Goal: Task Accomplishment & Management: Use online tool/utility

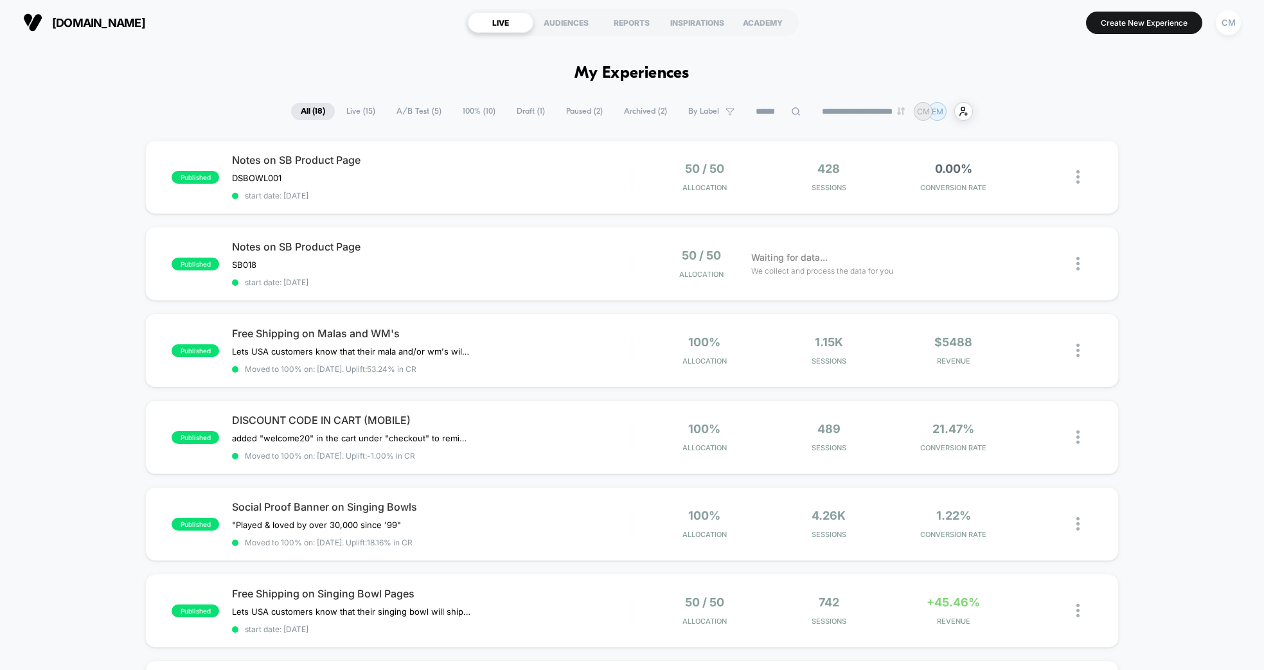
click at [479, 110] on span "100% ( 10 )" at bounding box center [479, 111] width 52 height 17
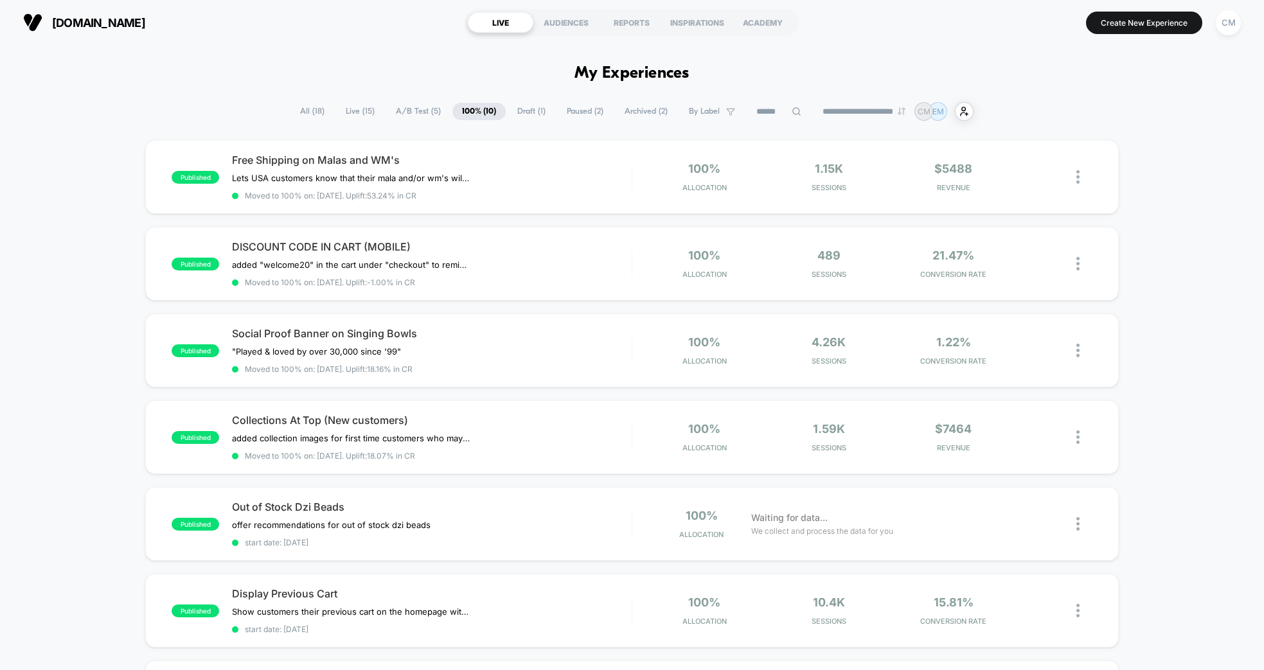
click at [513, 109] on span "Draft ( 1 )" at bounding box center [532, 111] width 48 height 17
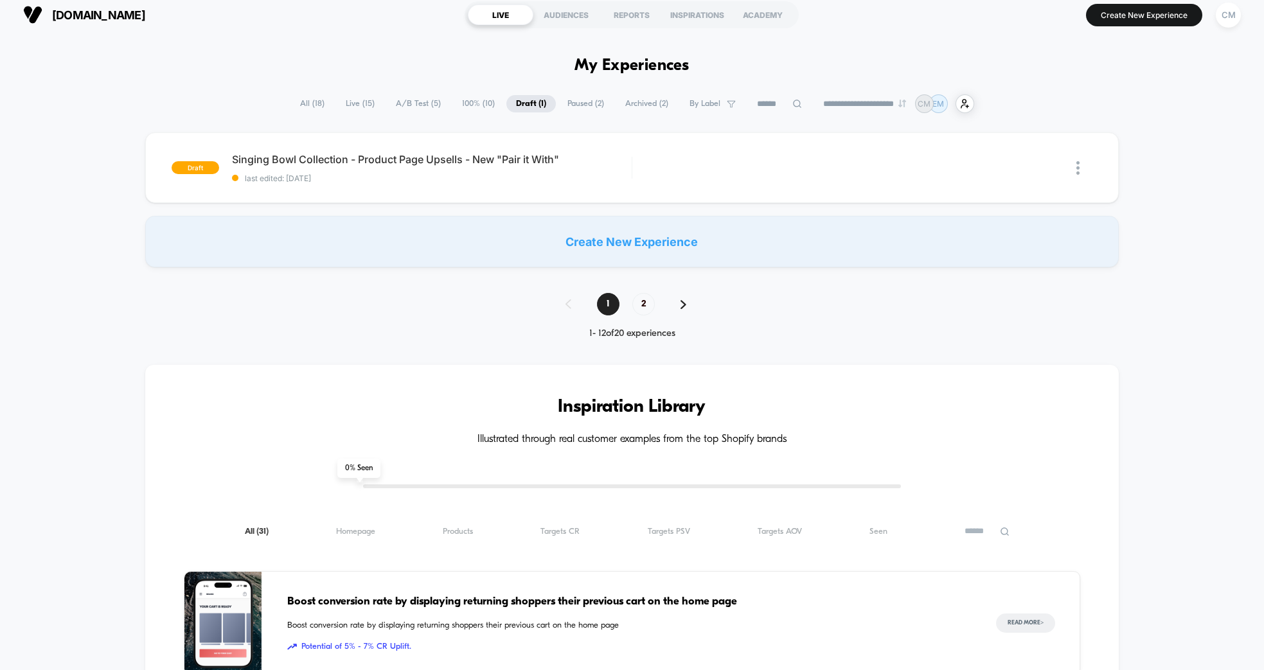
scroll to position [10, 0]
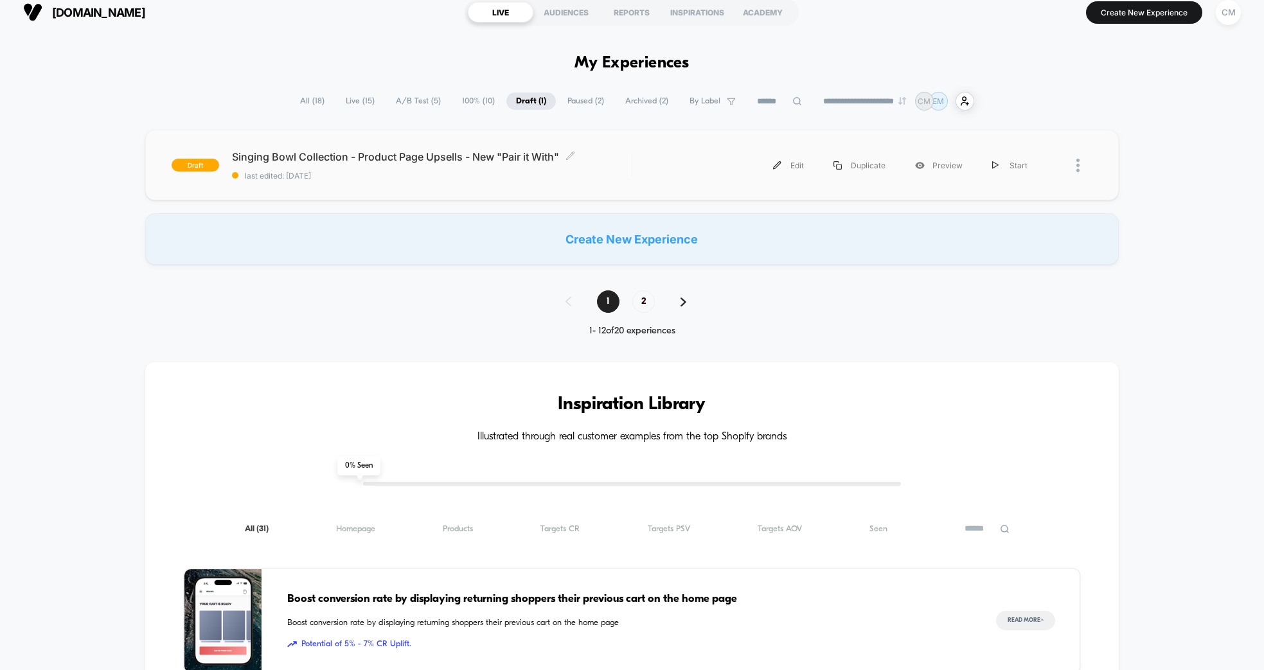
click at [435, 158] on span "Singing Bowl Collection - Product Page Upsells - New "Pair it With" Click to ed…" at bounding box center [432, 156] width 400 height 13
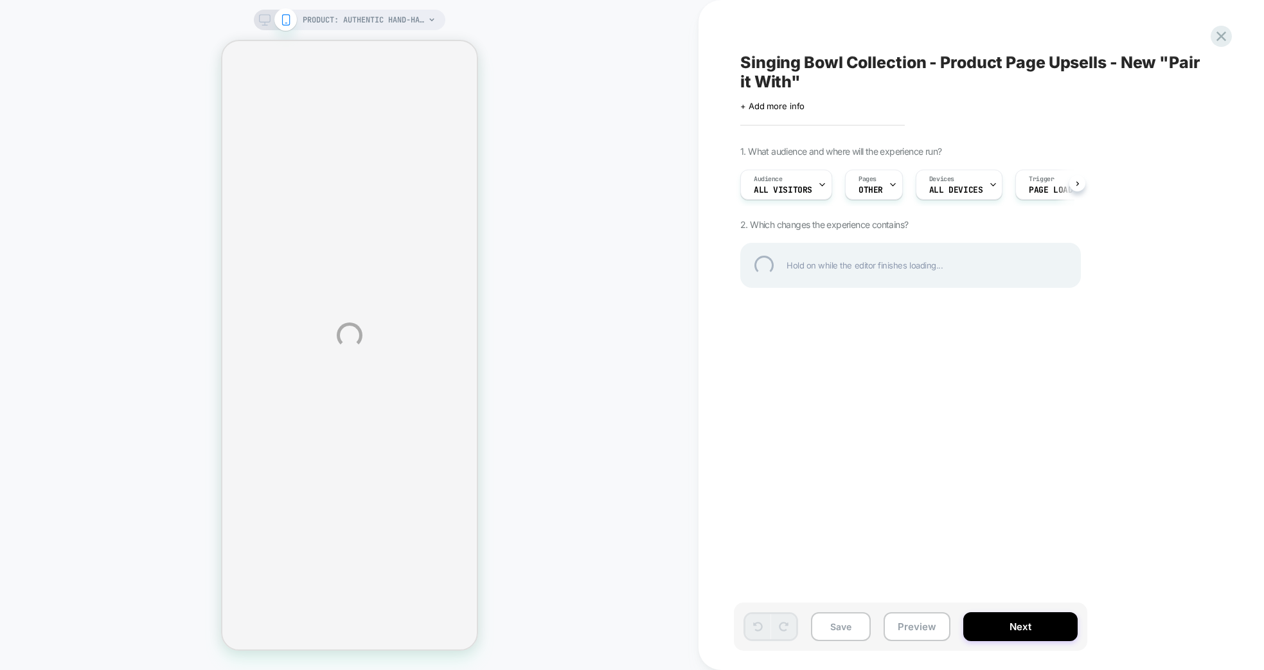
select select "**********"
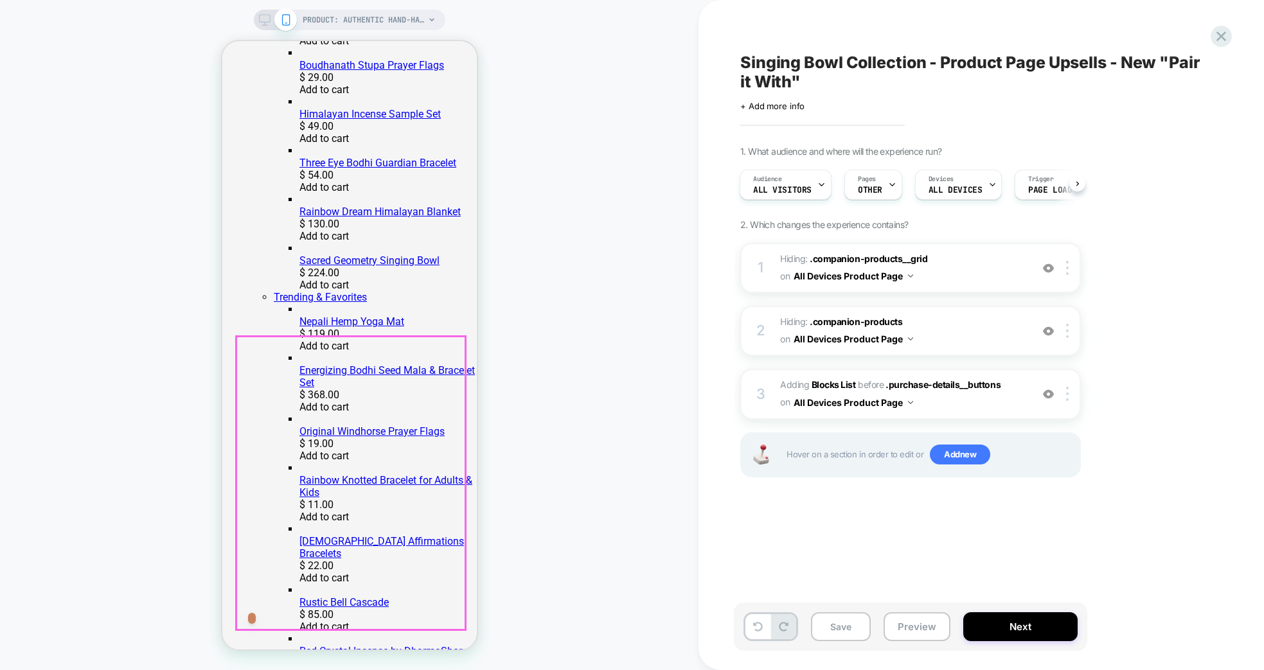
scroll to position [454, 0]
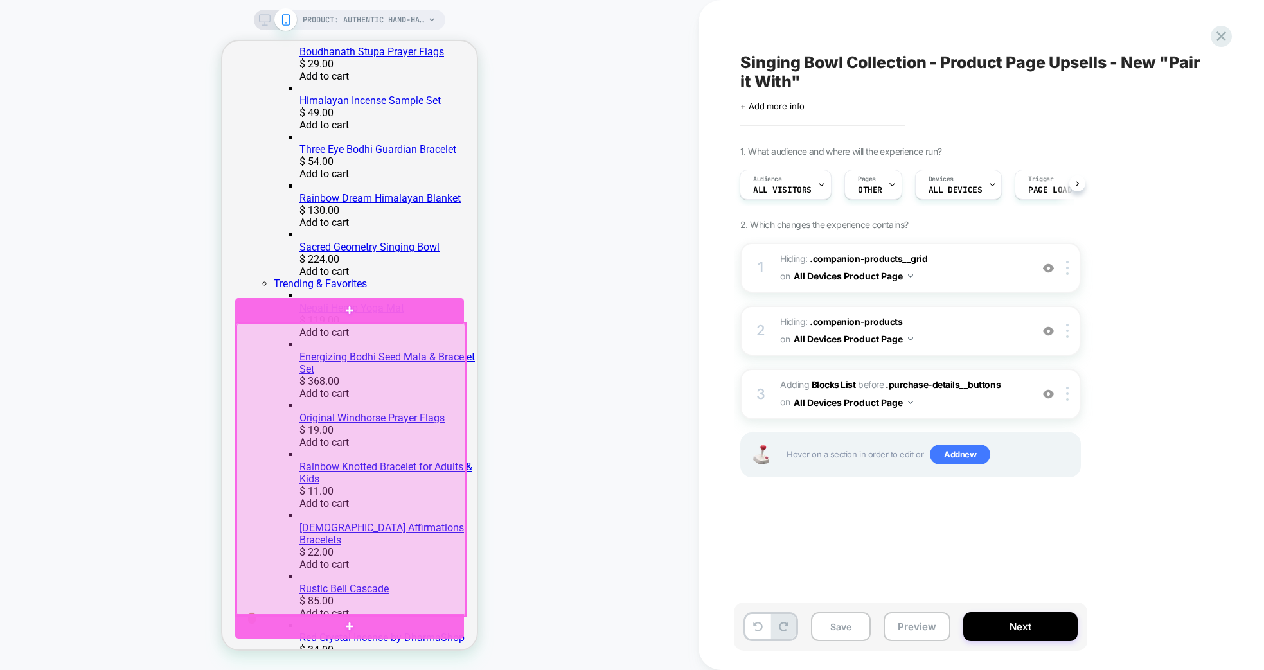
click at [450, 386] on div at bounding box center [350, 469] width 229 height 293
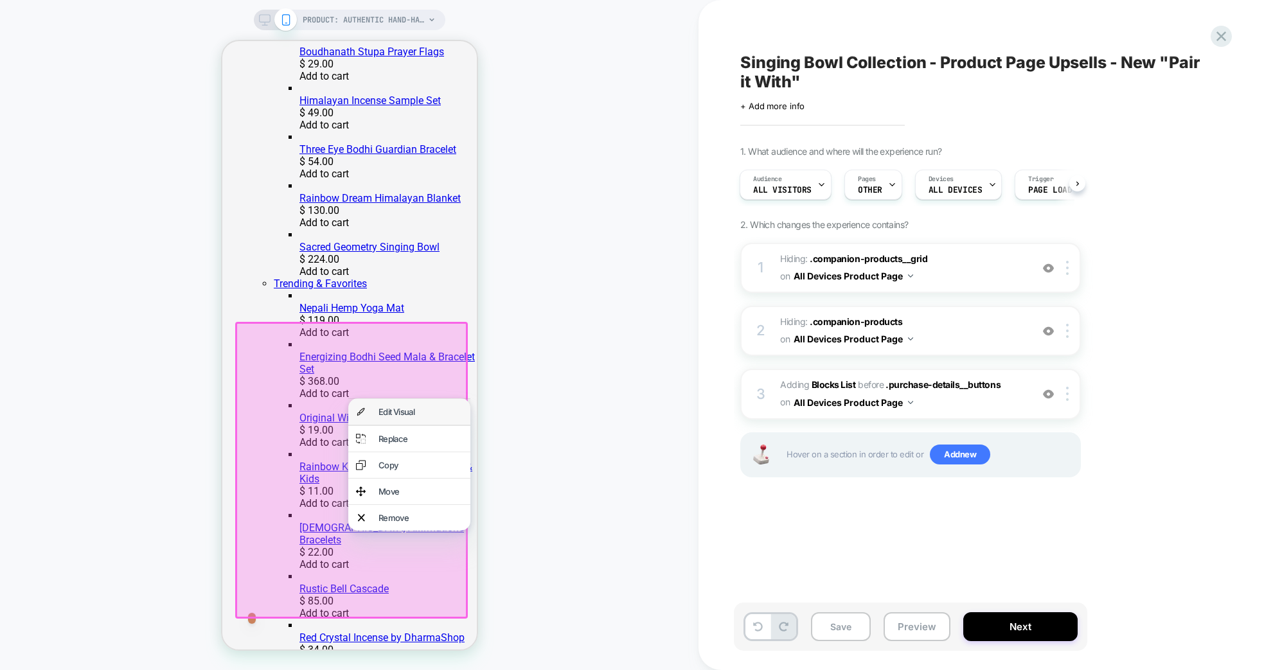
scroll to position [452, 0]
click at [402, 415] on div "Edit Visual" at bounding box center [420, 414] width 84 height 10
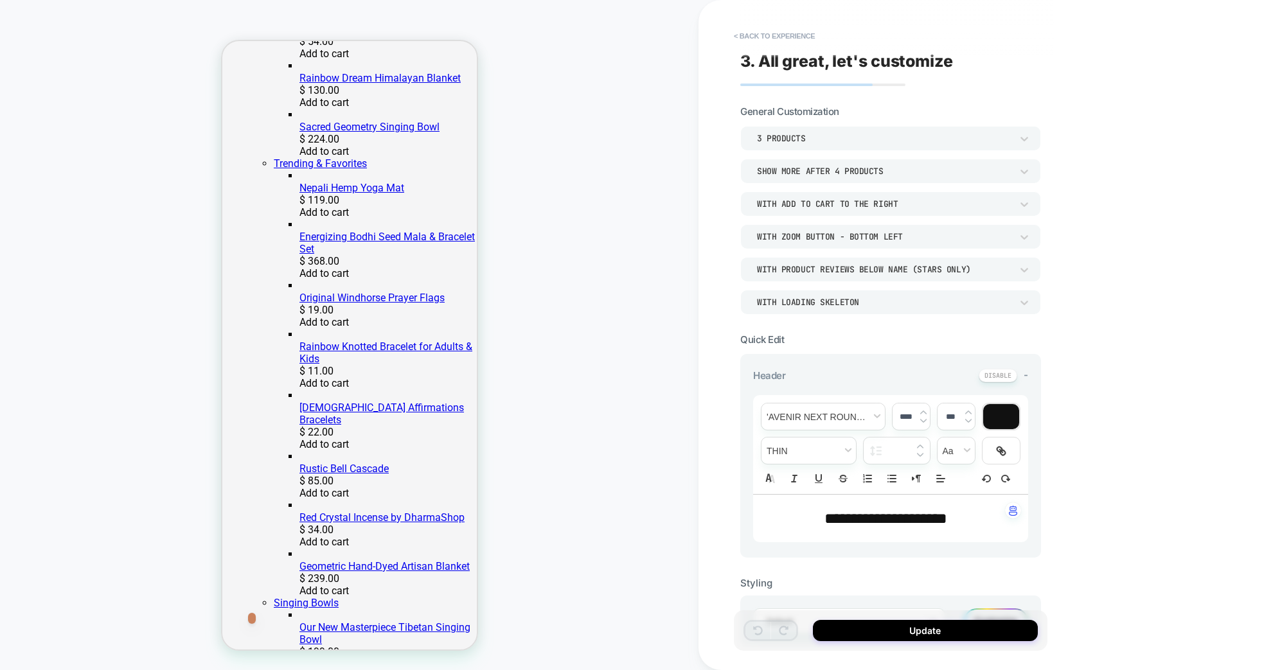
scroll to position [577, 0]
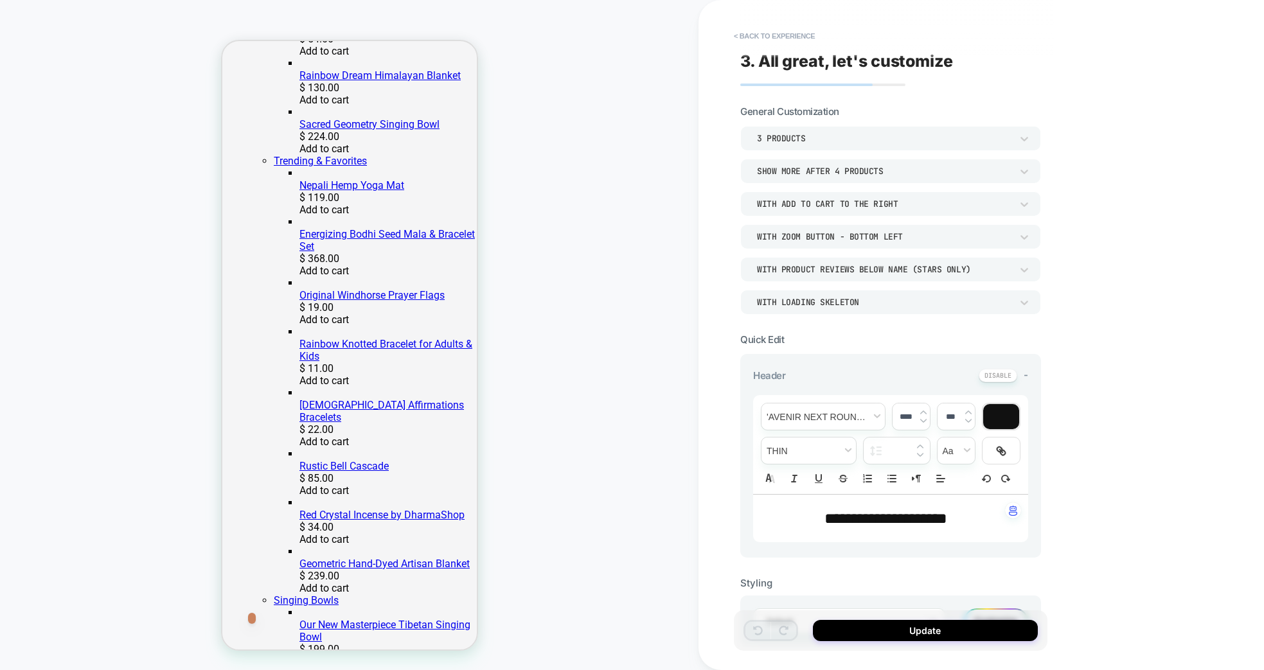
click at [873, 512] on span "**********" at bounding box center [885, 518] width 123 height 15
type input "****"
click at [873, 512] on span "**********" at bounding box center [885, 518] width 123 height 15
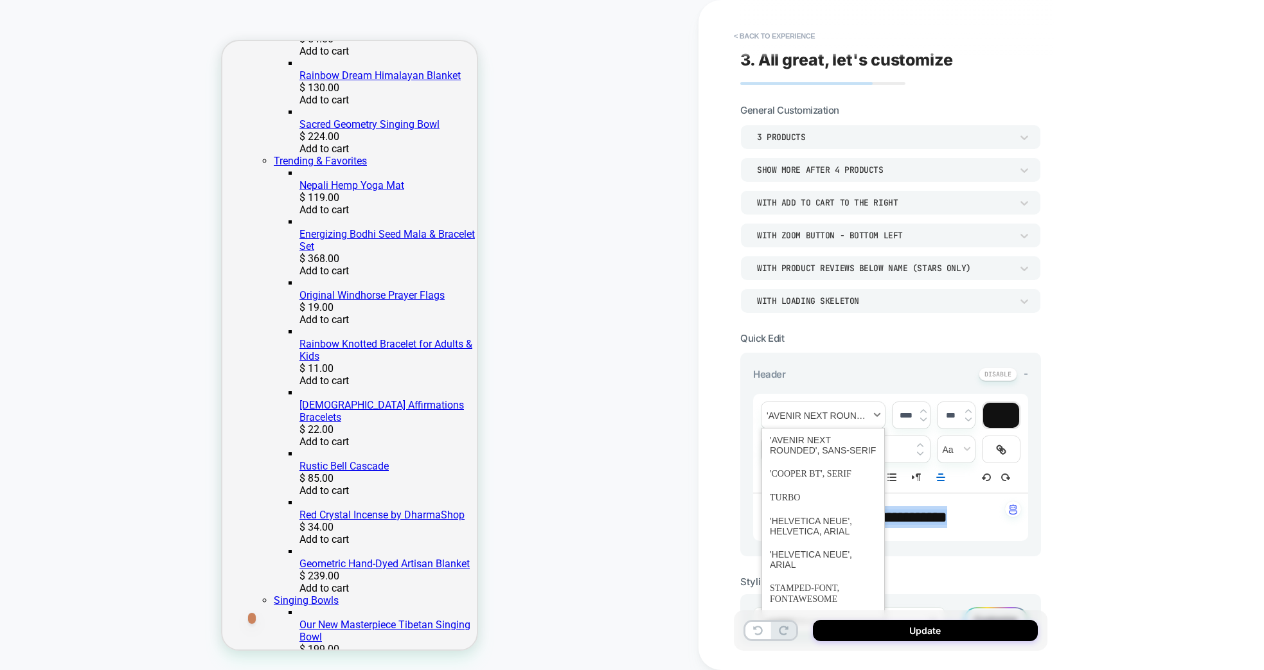
click at [853, 416] on span "font" at bounding box center [822, 415] width 123 height 26
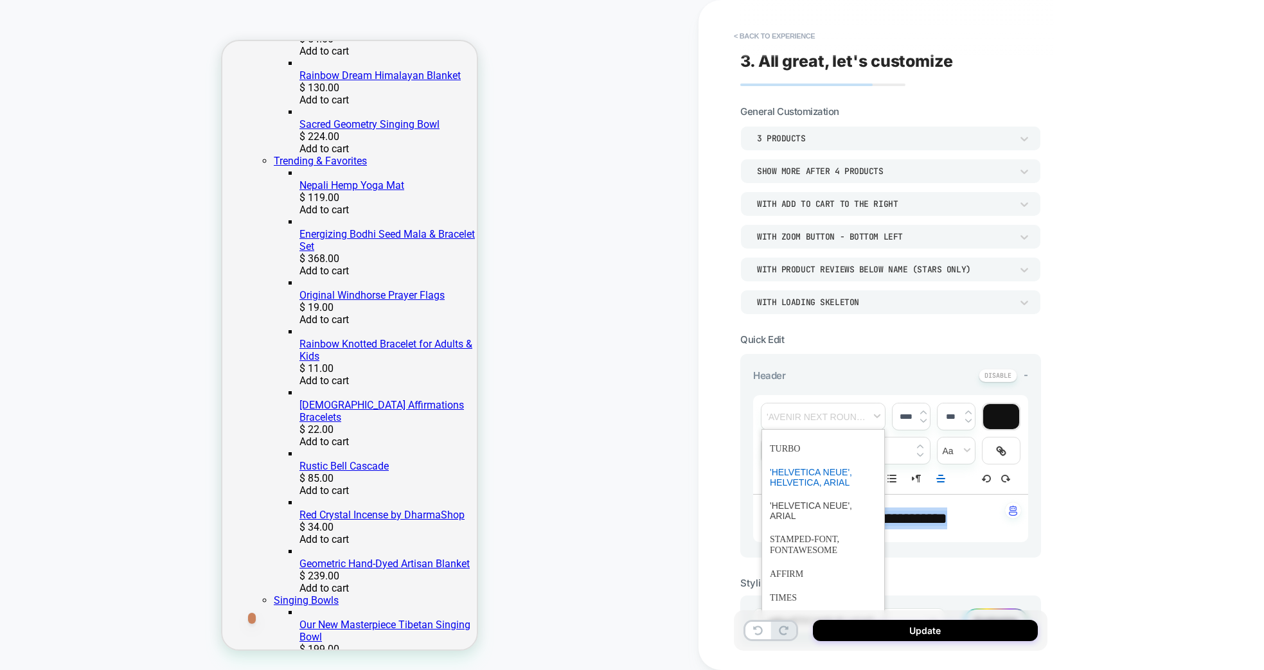
scroll to position [0, 0]
click at [819, 476] on span "font" at bounding box center [823, 475] width 107 height 24
click at [0, 0] on span "fontWeight" at bounding box center [0, 0] width 0 height 0
click at [797, 590] on span "fontWeight" at bounding box center [809, 591] width 78 height 23
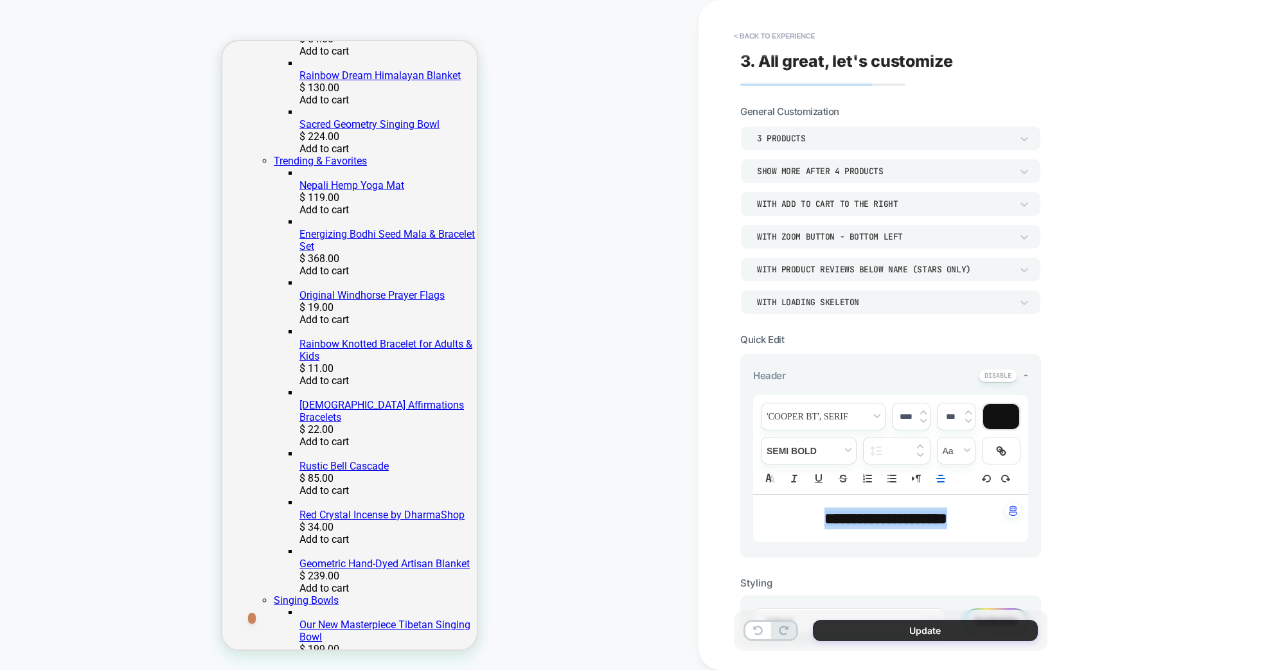
click at [924, 627] on button "Update" at bounding box center [925, 630] width 225 height 21
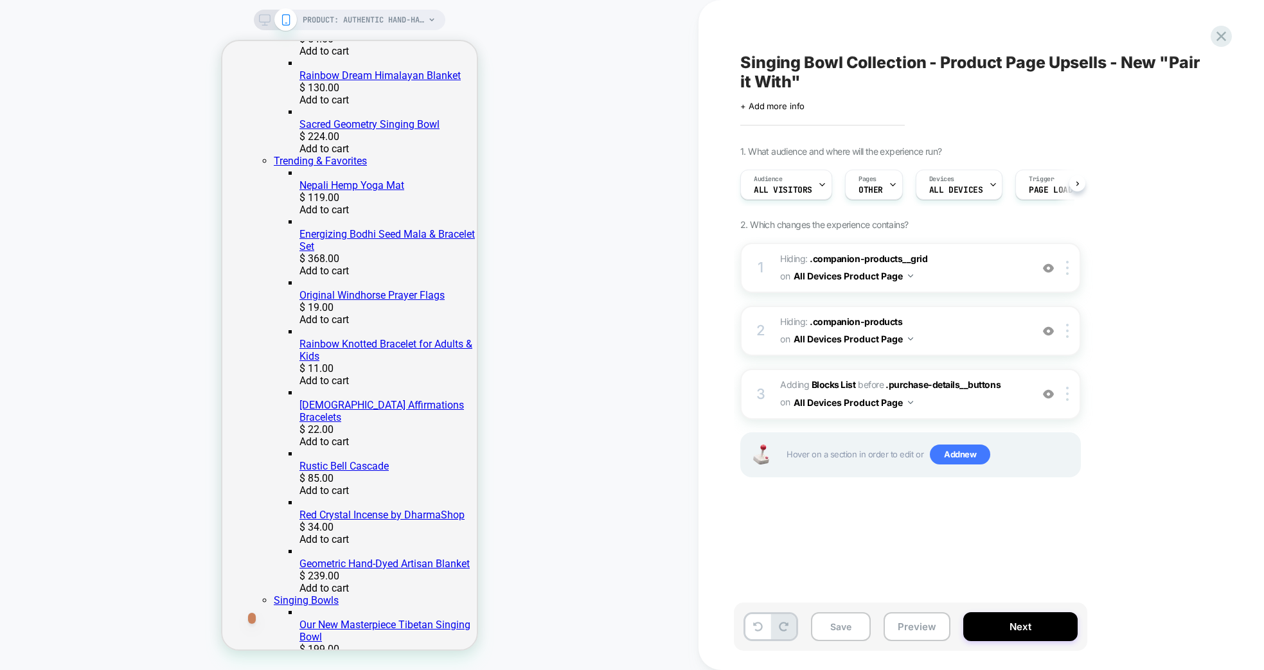
scroll to position [0, 1]
drag, startPoint x: 846, startPoint y: 619, endPoint x: 860, endPoint y: 591, distance: 30.8
click at [846, 619] on button "Save" at bounding box center [841, 626] width 60 height 29
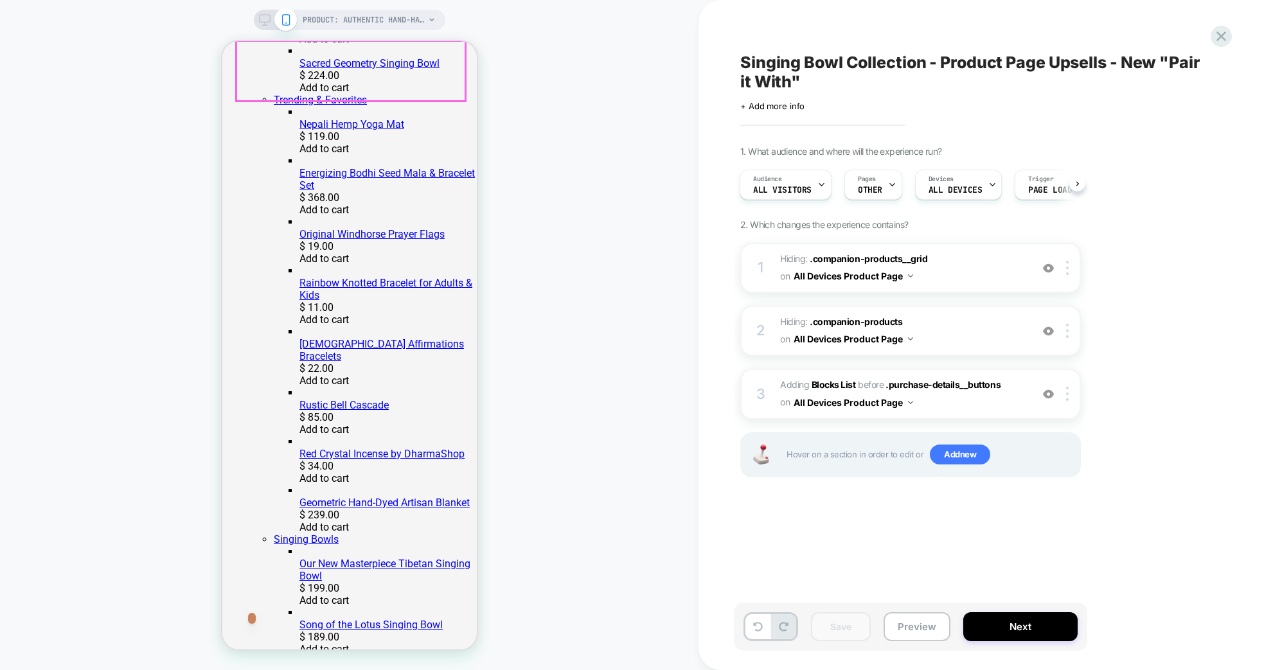
scroll to position [642, 0]
